Goal: Task Accomplishment & Management: Complete application form

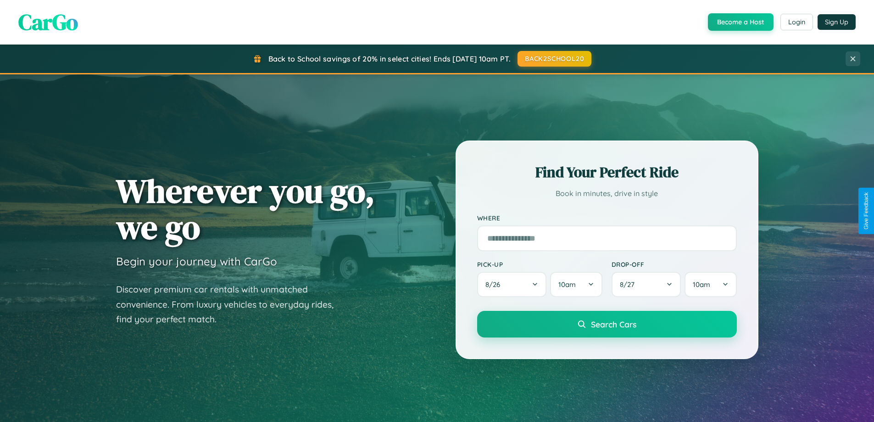
scroll to position [396, 0]
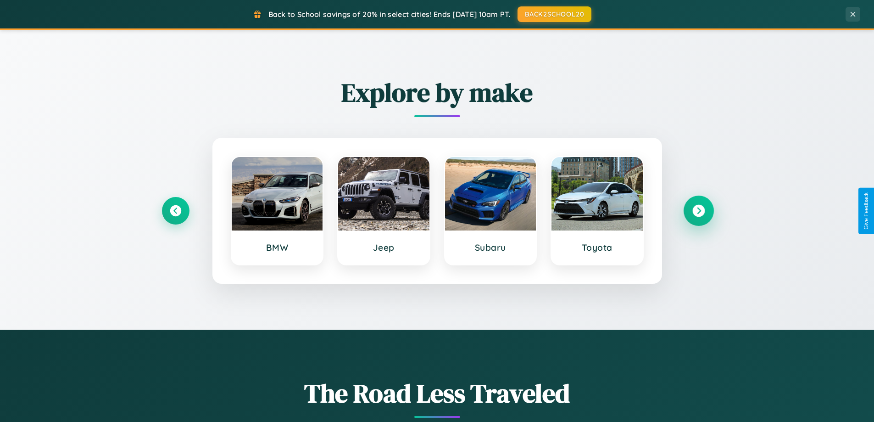
click at [698, 211] on icon at bounding box center [698, 211] width 12 height 12
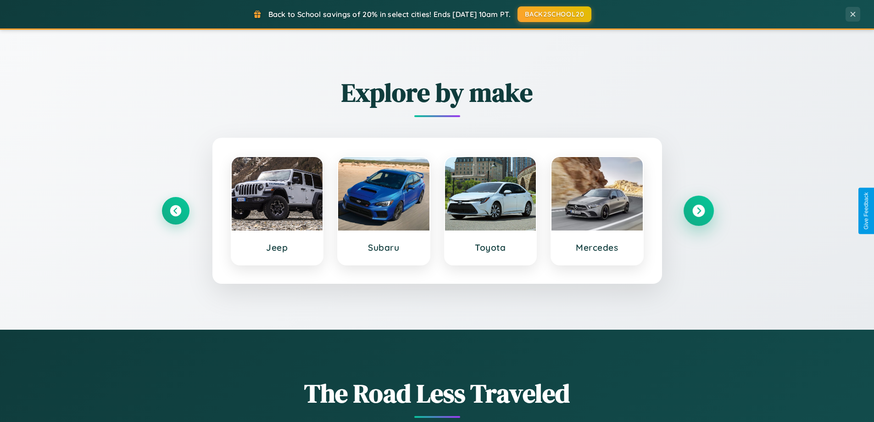
click at [698, 211] on icon at bounding box center [698, 211] width 12 height 12
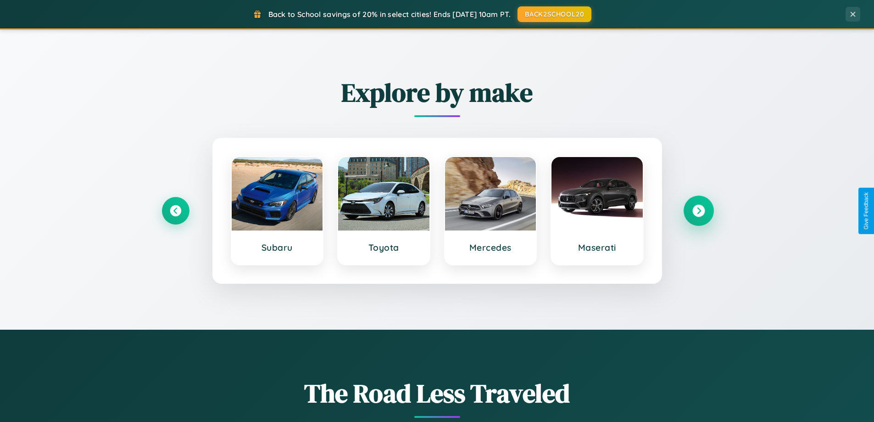
scroll to position [1766, 0]
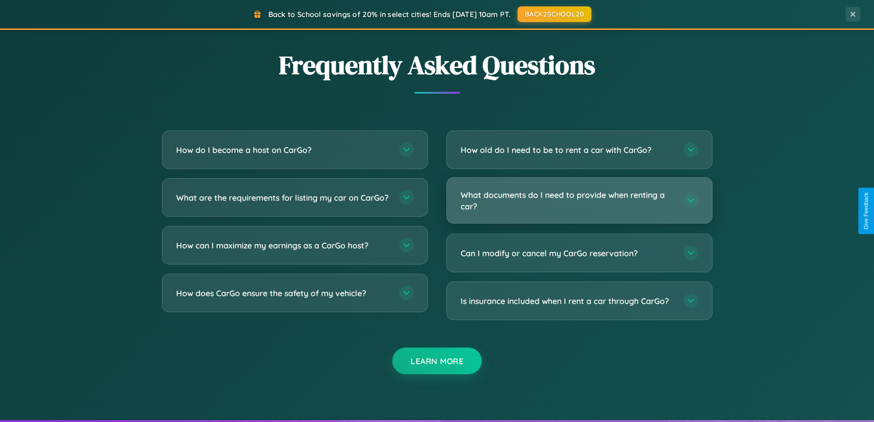
click at [579, 200] on h3 "What documents do I need to provide when renting a car?" at bounding box center [568, 200] width 214 height 22
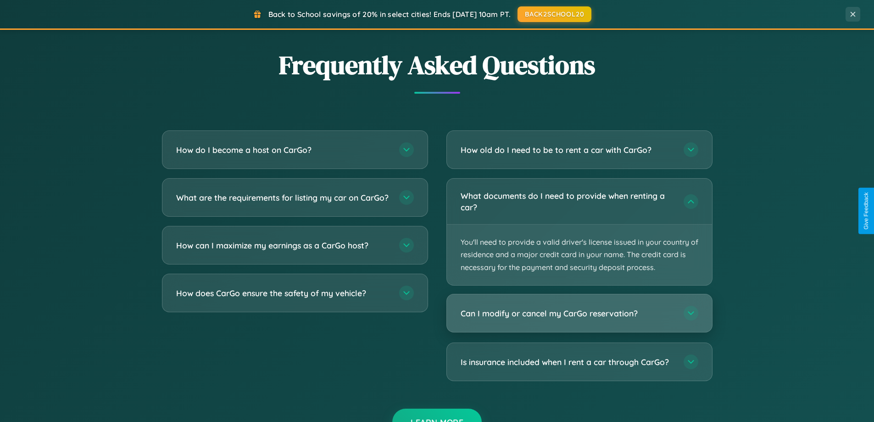
click at [579, 313] on h3 "Can I modify or cancel my CarGo reservation?" at bounding box center [568, 312] width 214 height 11
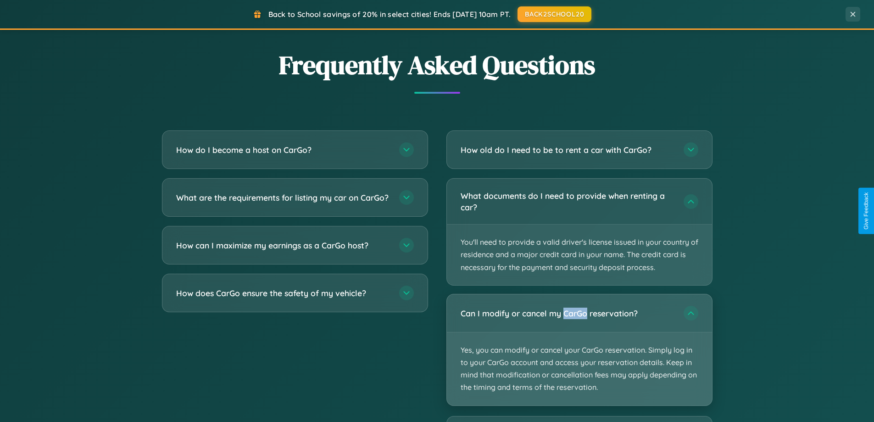
click at [579, 349] on p "Yes, you can modify or cancel your CarGo reservation. Simply log in to your Car…" at bounding box center [579, 368] width 265 height 73
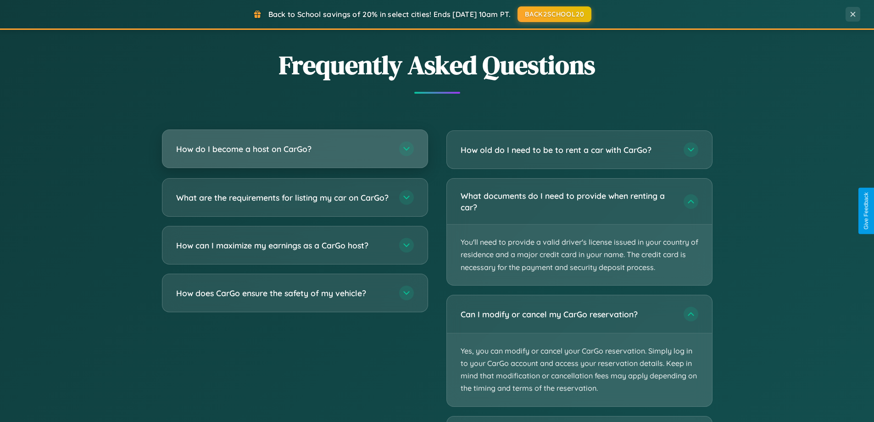
click at [295, 150] on h3 "How do I become a host on CarGo?" at bounding box center [283, 148] width 214 height 11
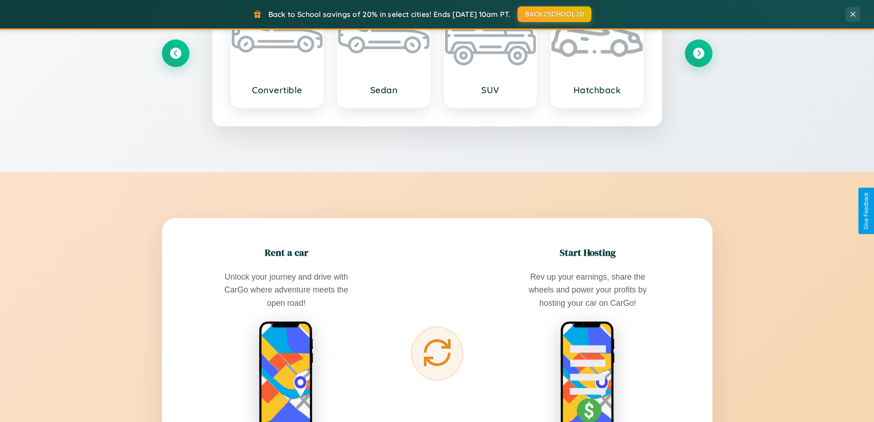
scroll to position [0, 0]
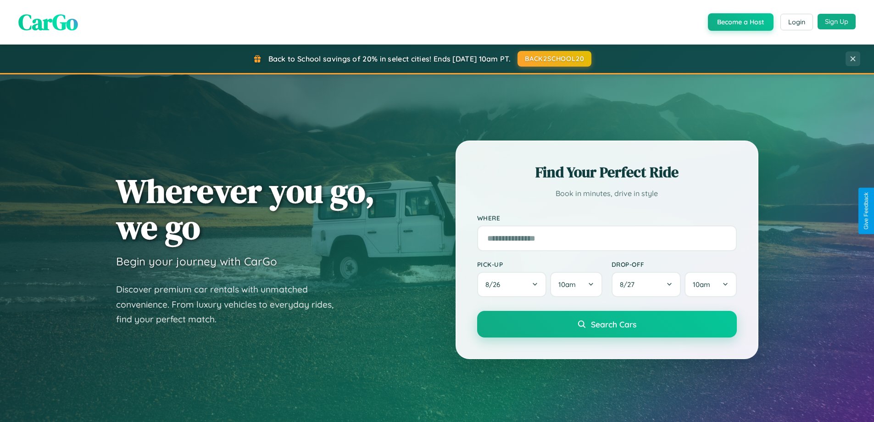
click at [837, 22] on button "Sign Up" at bounding box center [837, 22] width 38 height 16
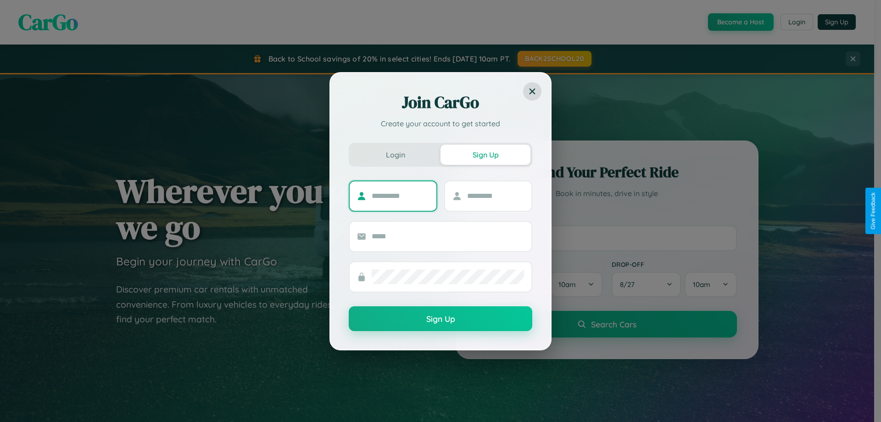
click at [400, 195] on input "text" at bounding box center [400, 196] width 57 height 15
type input "******"
click at [495, 195] on input "text" at bounding box center [495, 196] width 57 height 15
type input "********"
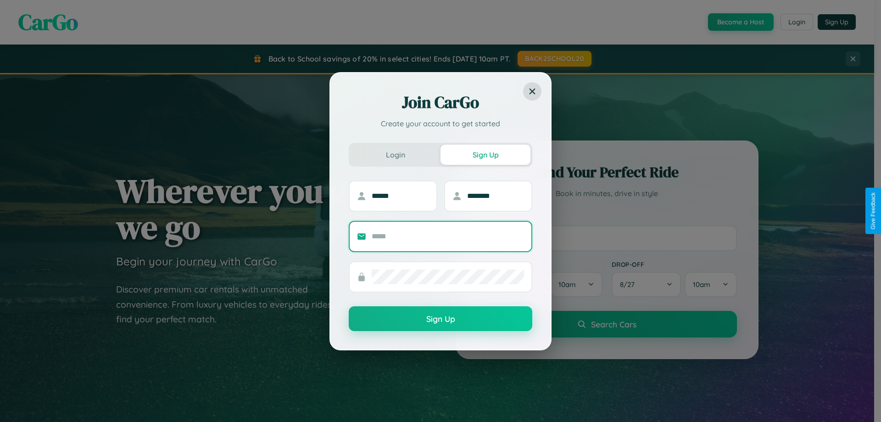
click at [448, 236] on input "text" at bounding box center [448, 236] width 152 height 15
type input "**********"
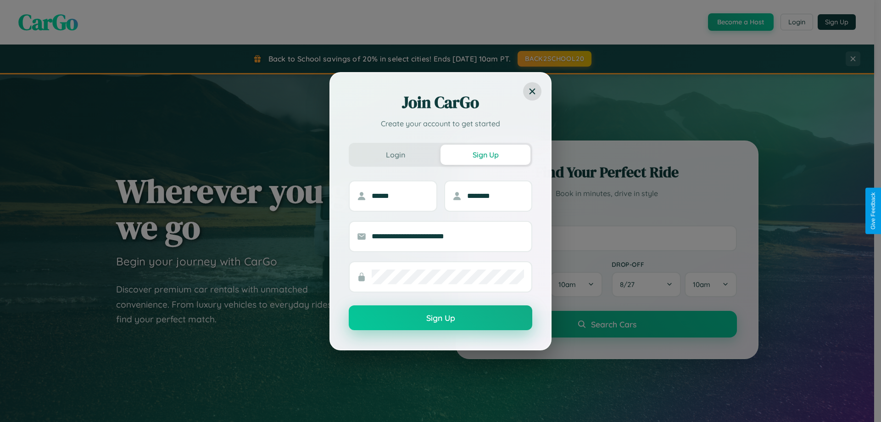
click at [441, 318] on button "Sign Up" at bounding box center [441, 317] width 184 height 25
